Goal: Transaction & Acquisition: Purchase product/service

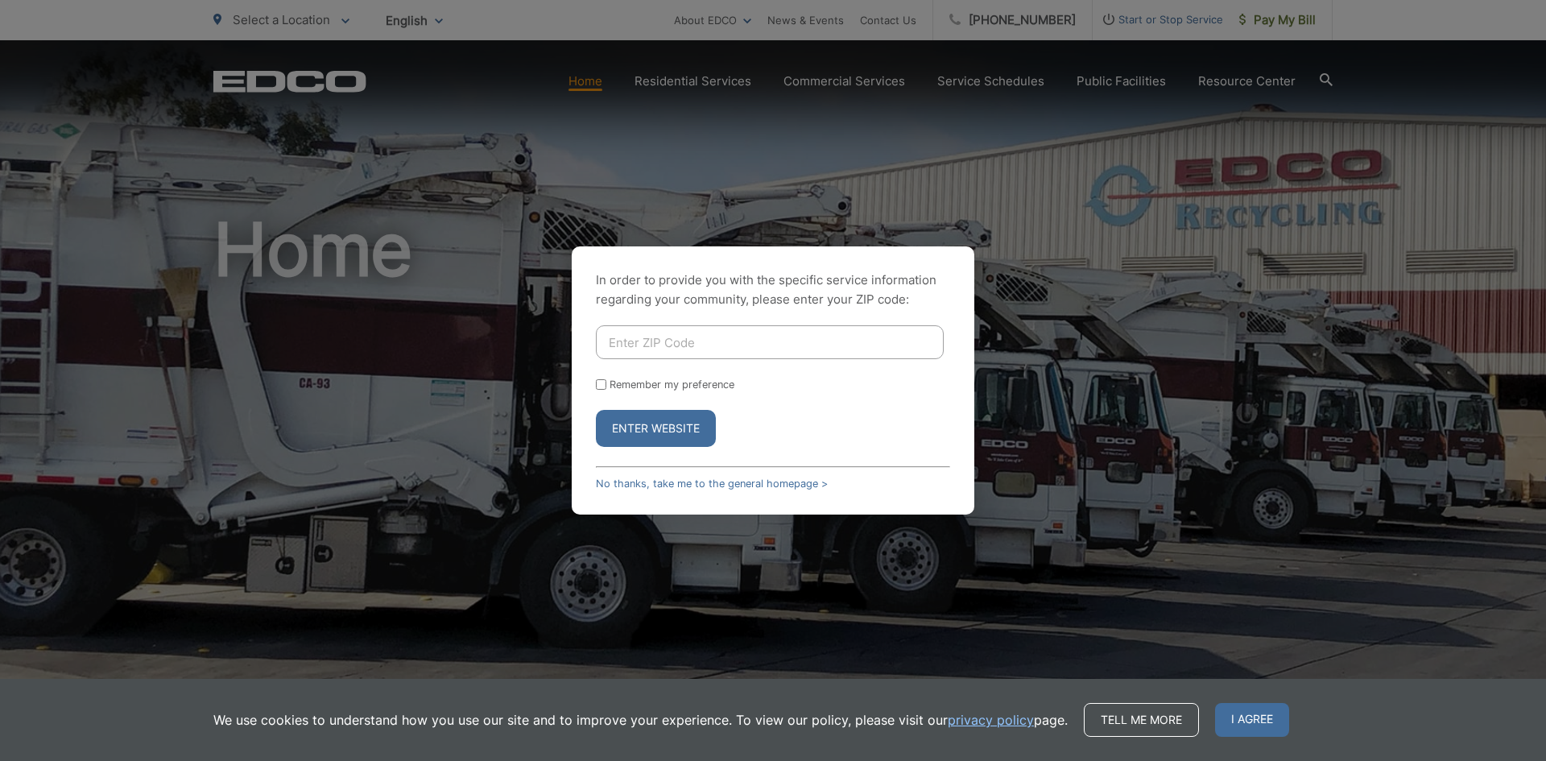
click at [630, 338] on input "Enter ZIP Code" at bounding box center [770, 342] width 348 height 34
type input "92020"
click at [644, 429] on button "Enter Website" at bounding box center [656, 428] width 120 height 37
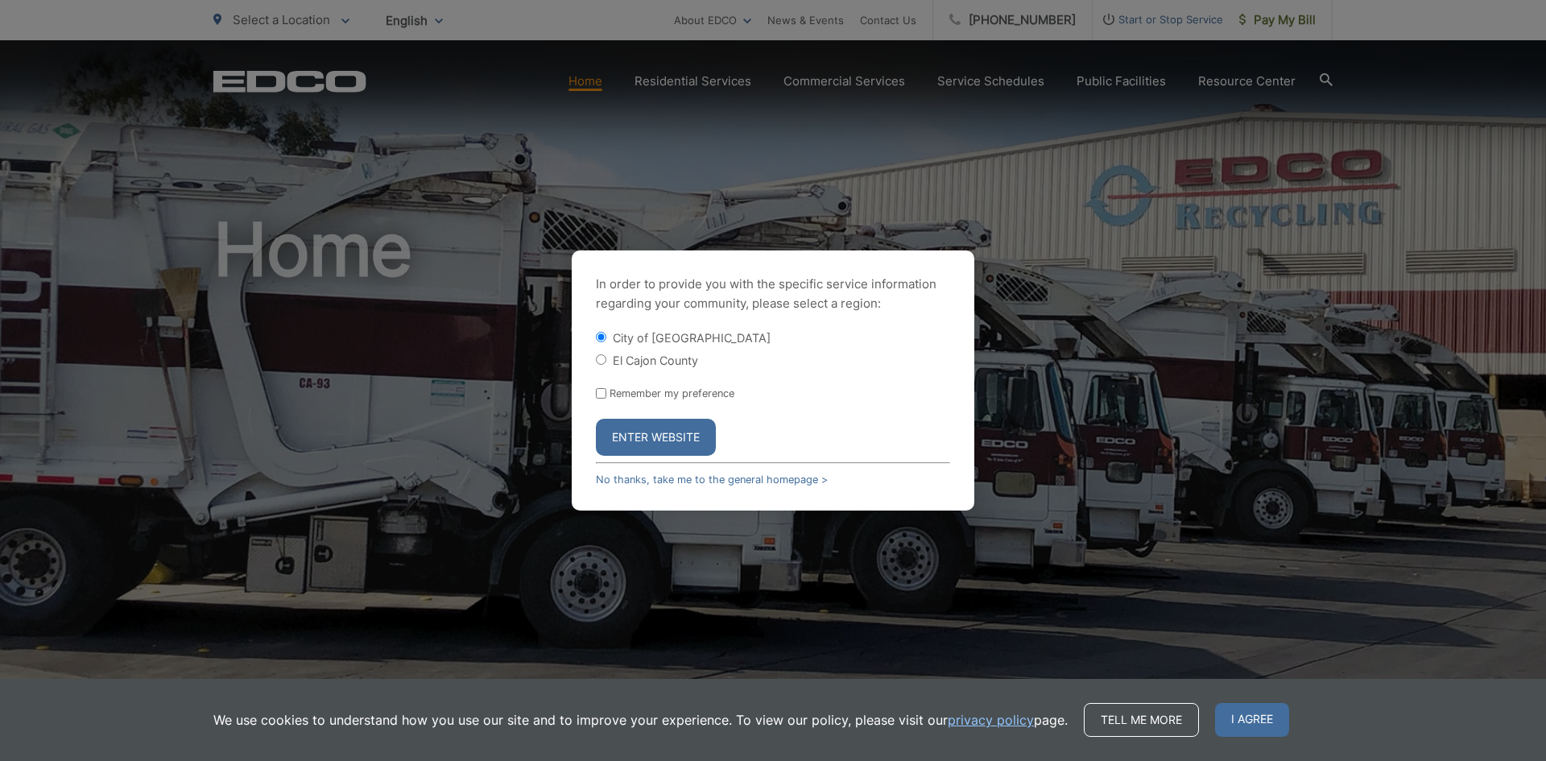
click at [598, 361] on input "El Cajon County" at bounding box center [601, 359] width 10 height 10
radio input "true"
click at [644, 436] on button "Enter Website" at bounding box center [656, 437] width 120 height 37
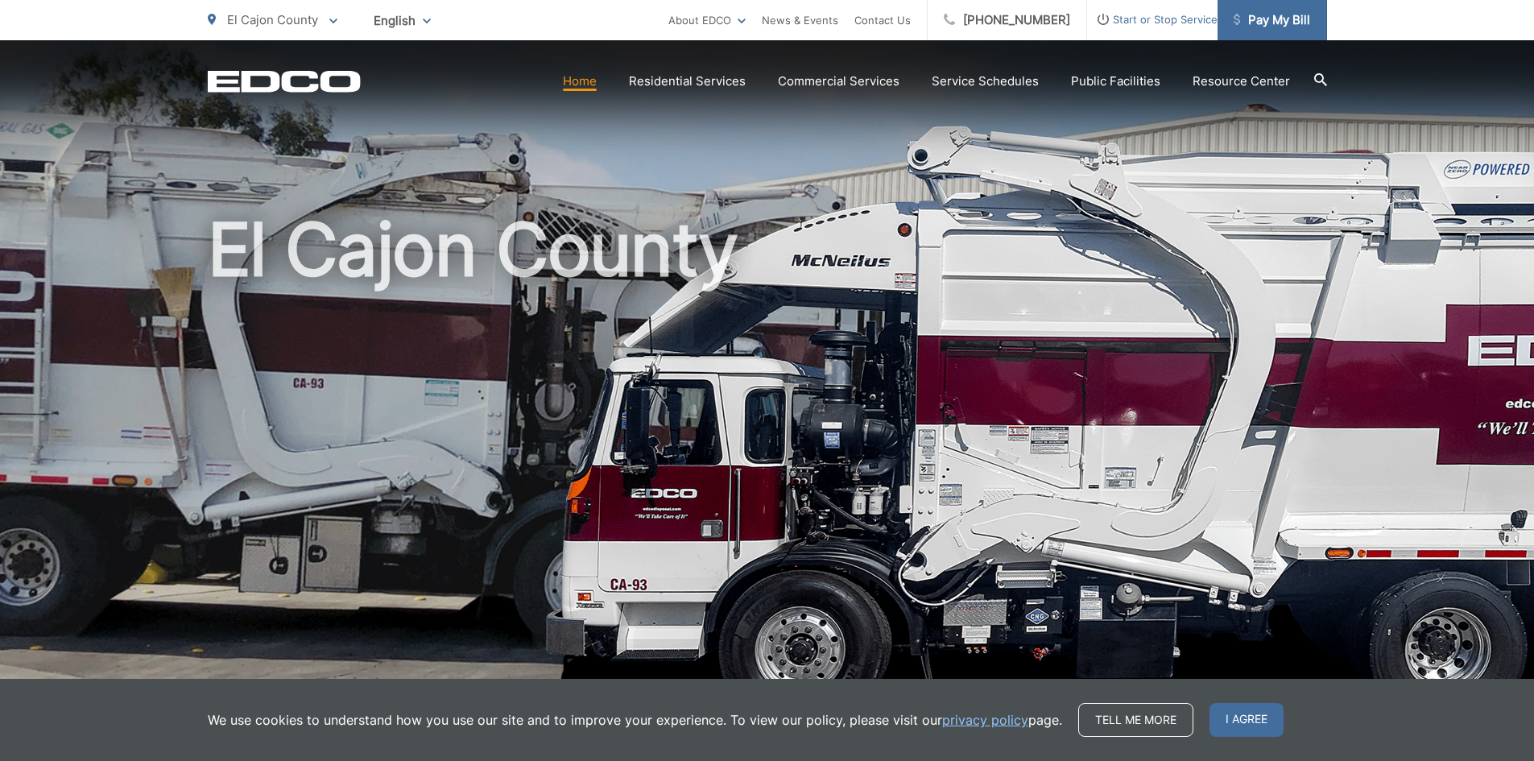
click at [1268, 21] on span "Pay My Bill" at bounding box center [1272, 19] width 77 height 19
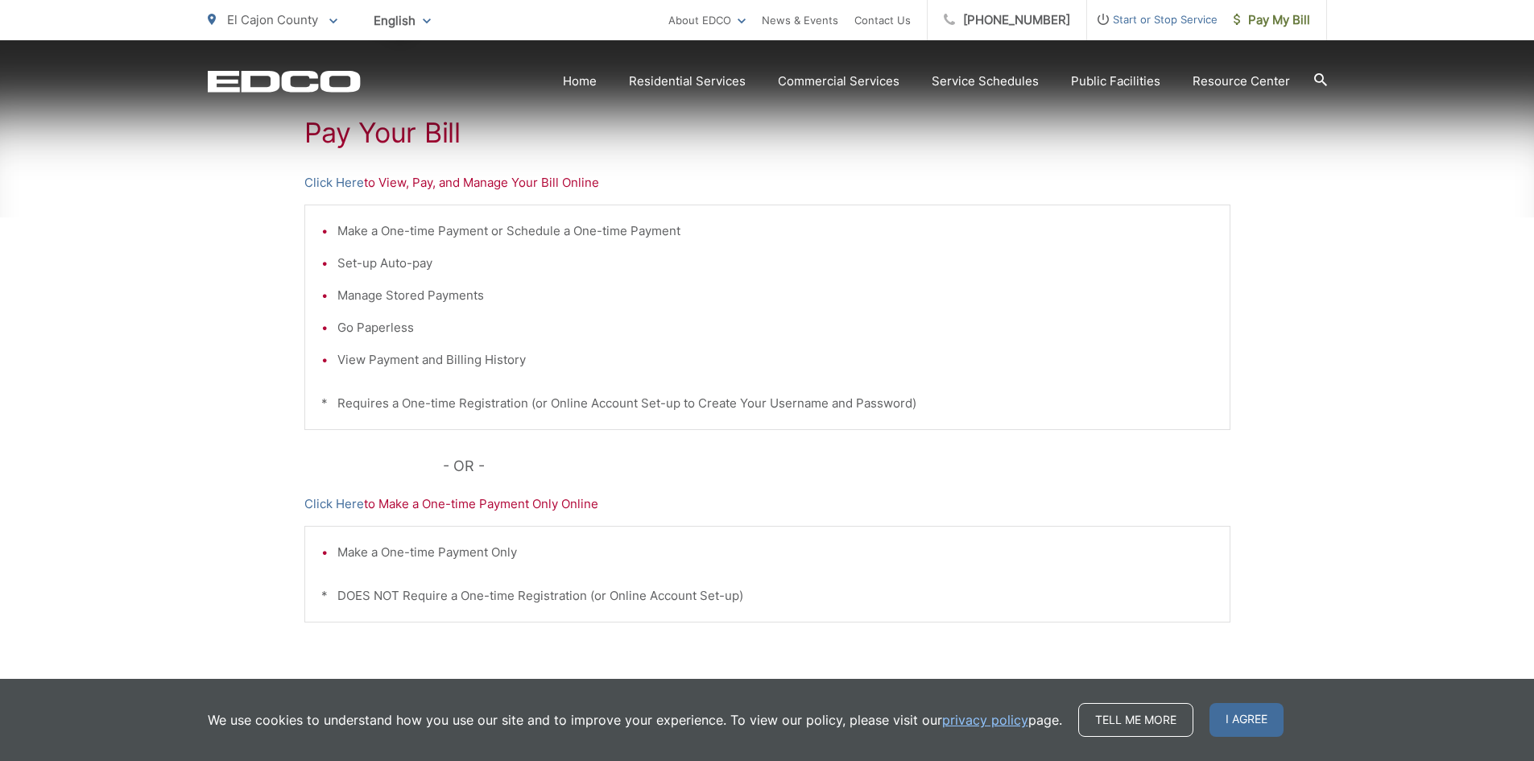
scroll to position [384, 0]
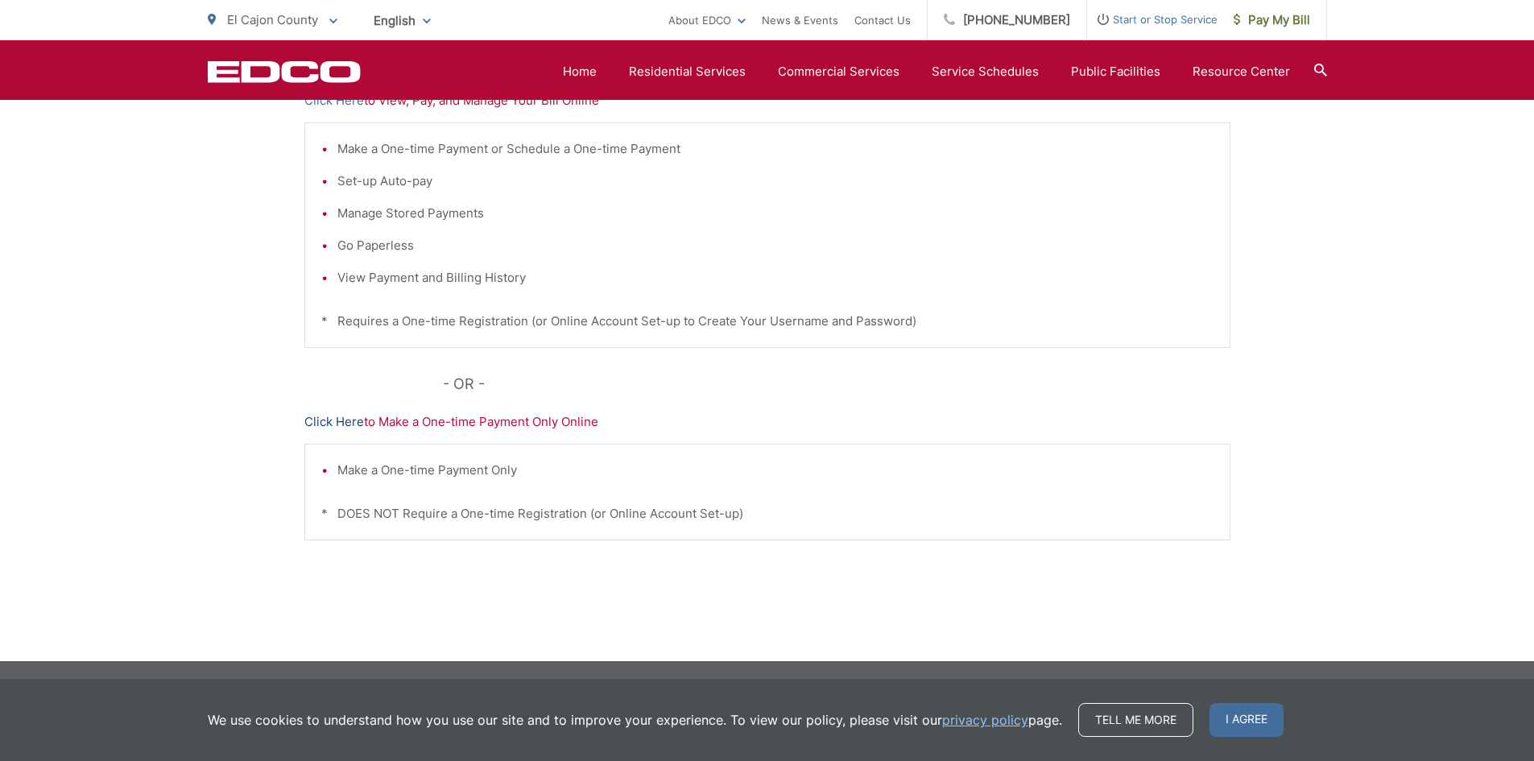
click at [323, 424] on link "Click Here" at bounding box center [334, 421] width 60 height 19
